Goal: Feedback & Contribution: Submit feedback/report problem

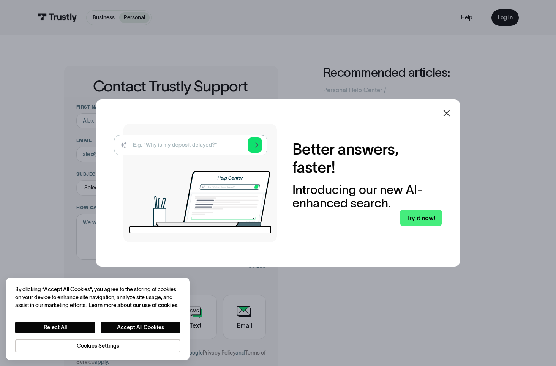
click at [450, 113] on icon at bounding box center [447, 113] width 6 height 6
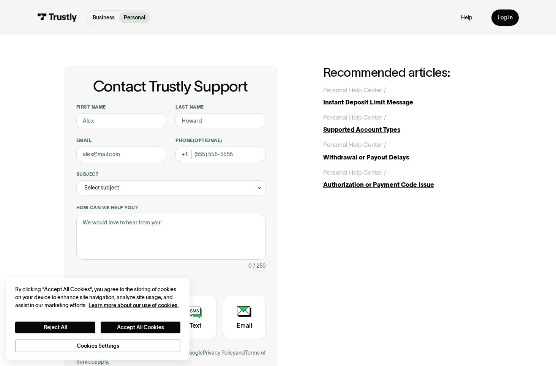
click at [465, 16] on link "Help" at bounding box center [466, 17] width 11 height 7
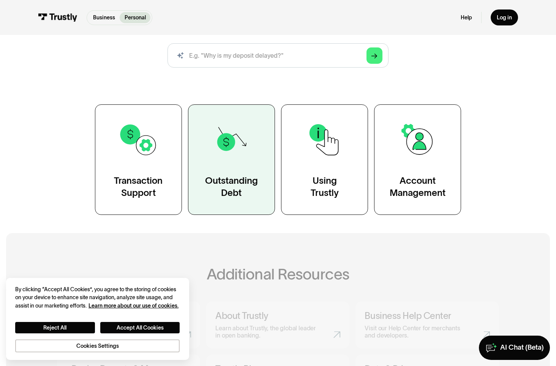
scroll to position [114, 0]
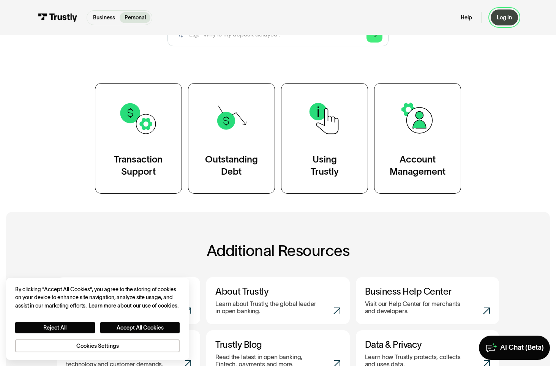
click at [506, 16] on div "Log in" at bounding box center [504, 17] width 15 height 7
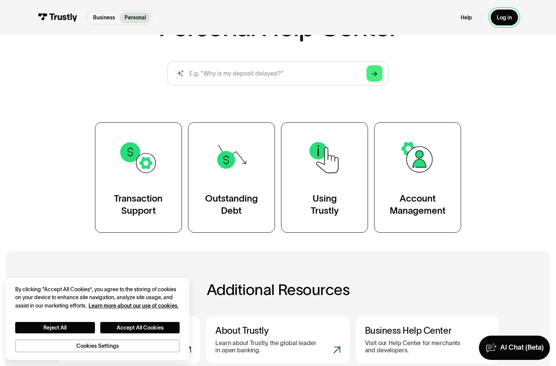
scroll to position [0, 0]
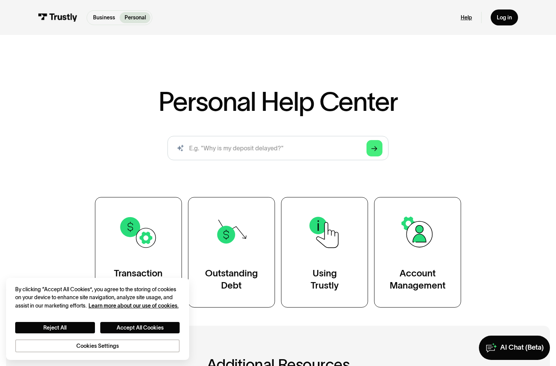
click at [466, 18] on link "Help" at bounding box center [466, 17] width 11 height 7
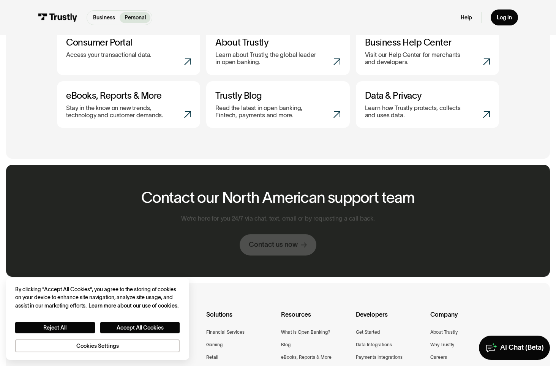
scroll to position [418, 0]
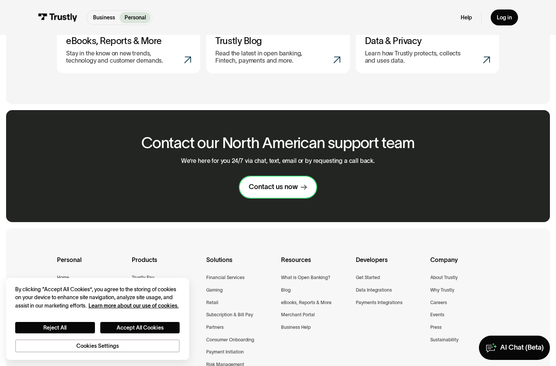
click at [284, 189] on div "Contact us now" at bounding box center [273, 187] width 49 height 9
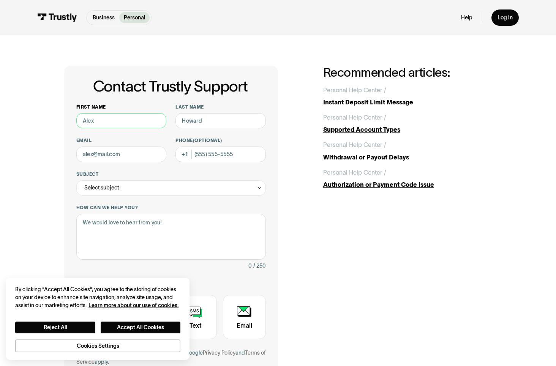
click at [120, 121] on input "First name" at bounding box center [121, 120] width 90 height 15
type input "Donna"
type input "Langford"
type input "langford_d@msn.com"
type input "(662) 352-6908"
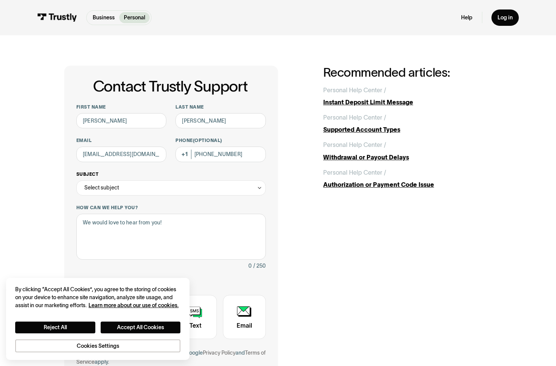
click at [135, 188] on div "Select subject" at bounding box center [171, 187] width 190 height 15
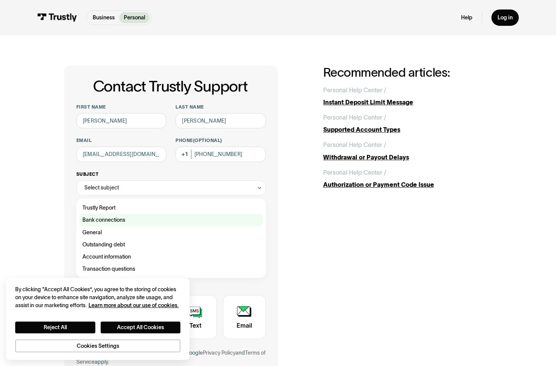
click at [138, 222] on div "Contact Trustly Support" at bounding box center [170, 220] width 183 height 12
type input "**********"
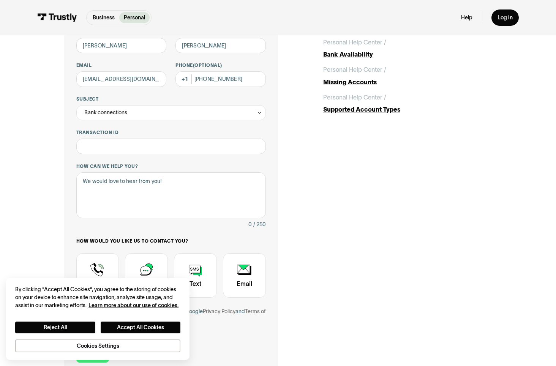
scroll to position [76, 0]
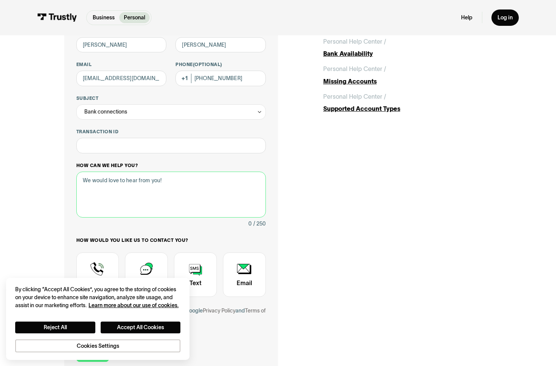
click at [136, 194] on textarea "How can we help you?" at bounding box center [171, 195] width 190 height 46
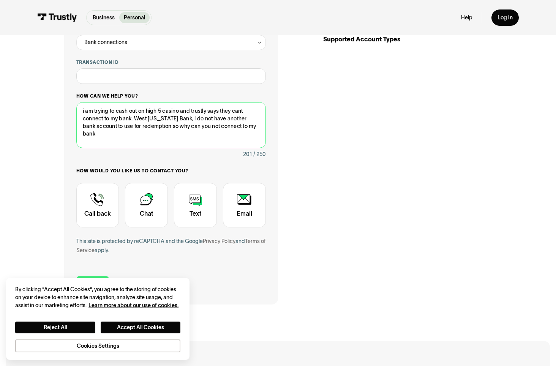
scroll to position [152, 0]
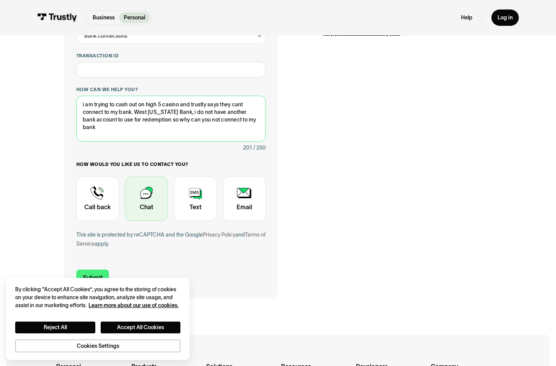
type textarea "i am trying to cash out on high 5 casino and trustly says they cant connect to …"
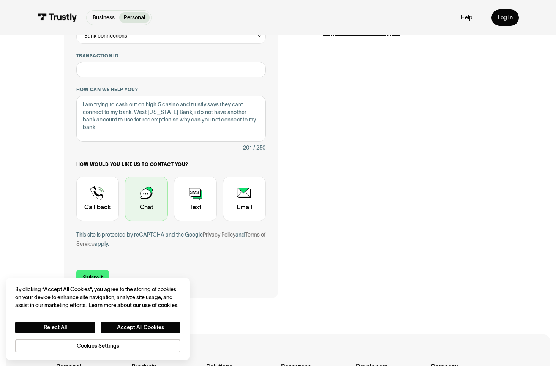
click at [149, 204] on div "Contact Trustly Support" at bounding box center [146, 199] width 43 height 44
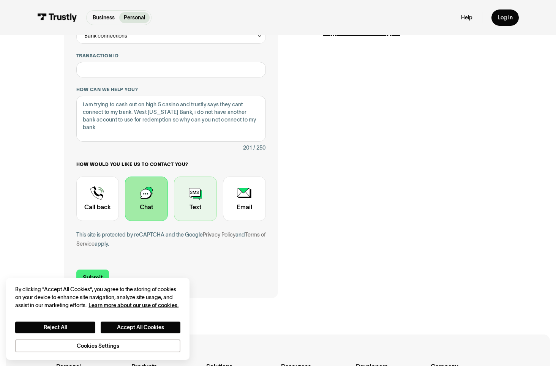
click at [210, 202] on div "Contact Trustly Support" at bounding box center [195, 199] width 43 height 44
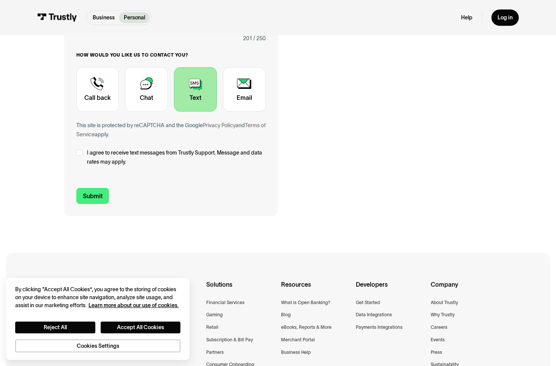
scroll to position [266, 0]
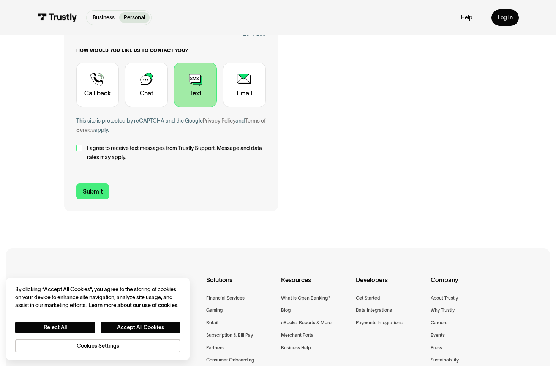
click at [78, 149] on div "Contact Trustly Support" at bounding box center [79, 148] width 6 height 6
click at [95, 194] on input "Submit" at bounding box center [92, 191] width 33 height 16
type input "+16623526908"
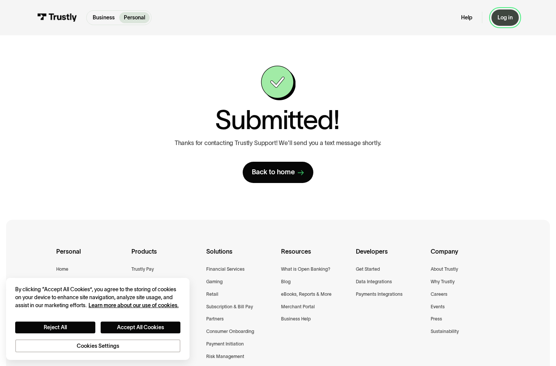
click at [513, 19] on div "Log in" at bounding box center [505, 17] width 15 height 7
